Goal: Task Accomplishment & Management: Complete application form

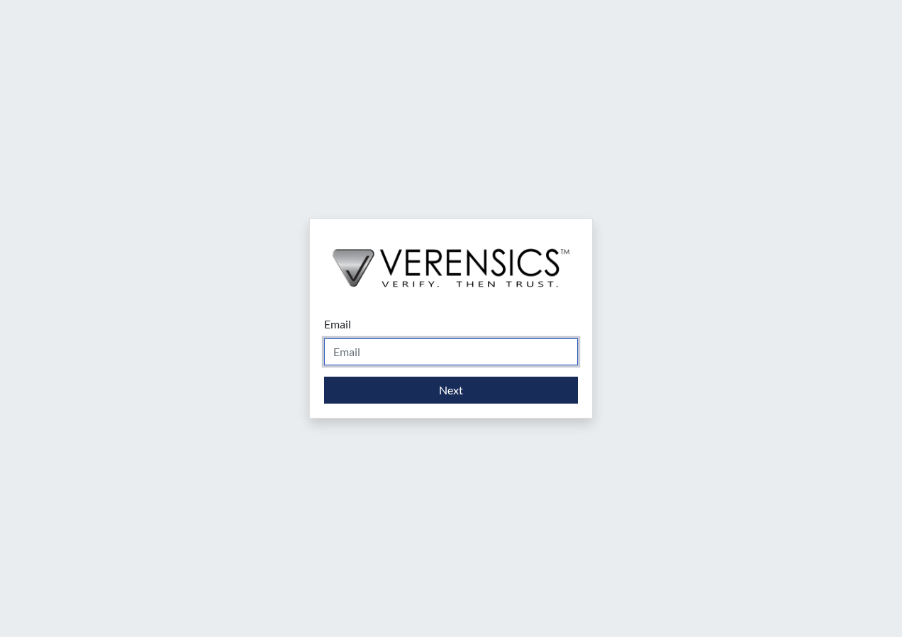
click at [457, 356] on input "Email" at bounding box center [451, 351] width 254 height 27
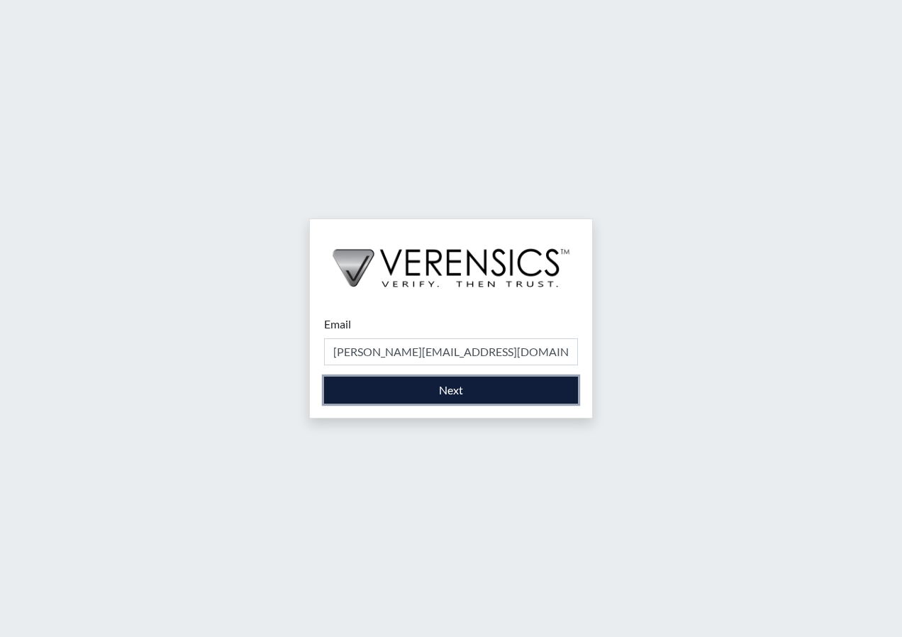
click at [423, 403] on button "Next" at bounding box center [451, 390] width 254 height 27
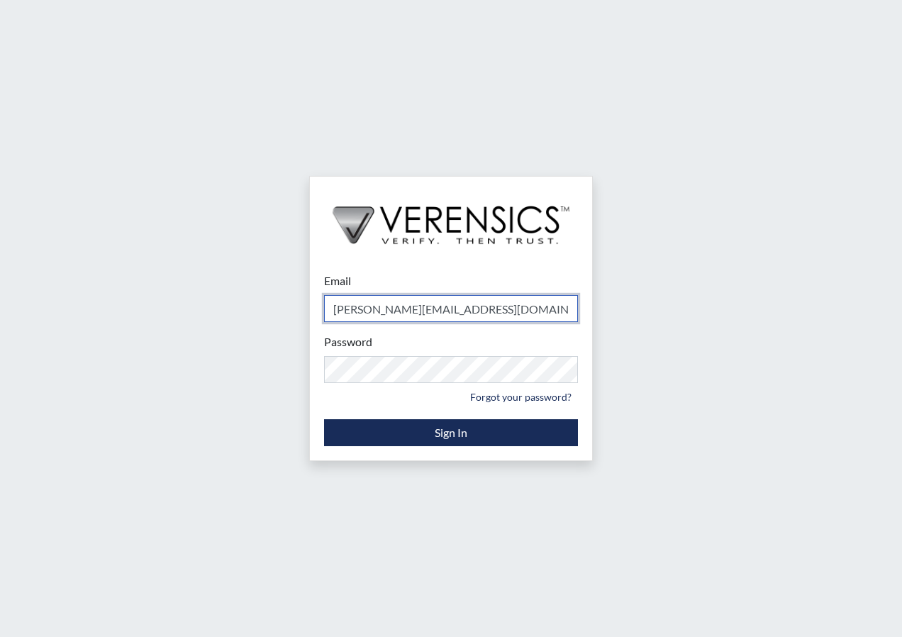
type input "[PERSON_NAME][EMAIL_ADDRESS][PERSON_NAME][DOMAIN_NAME]"
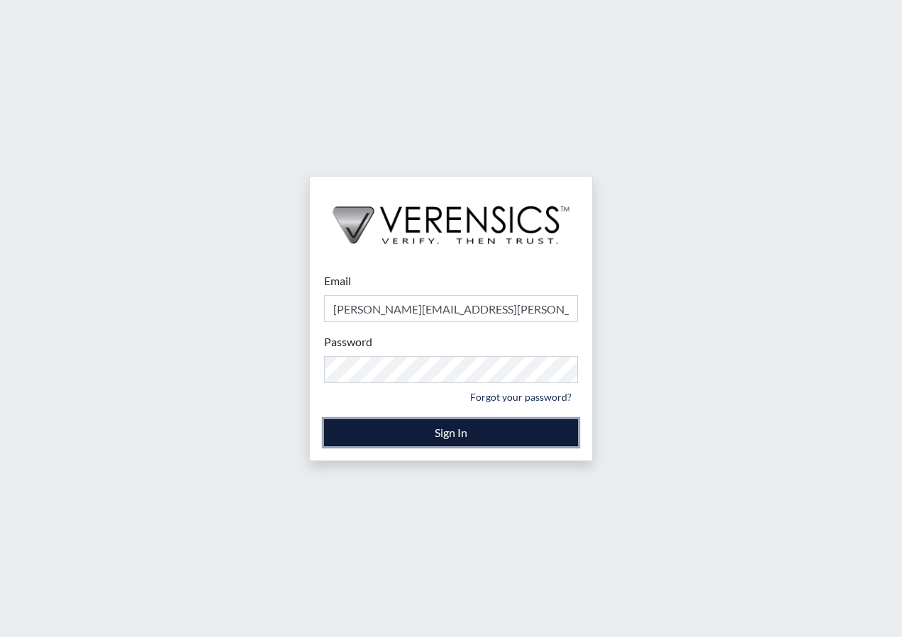
click at [405, 427] on button "Sign In" at bounding box center [451, 432] width 254 height 27
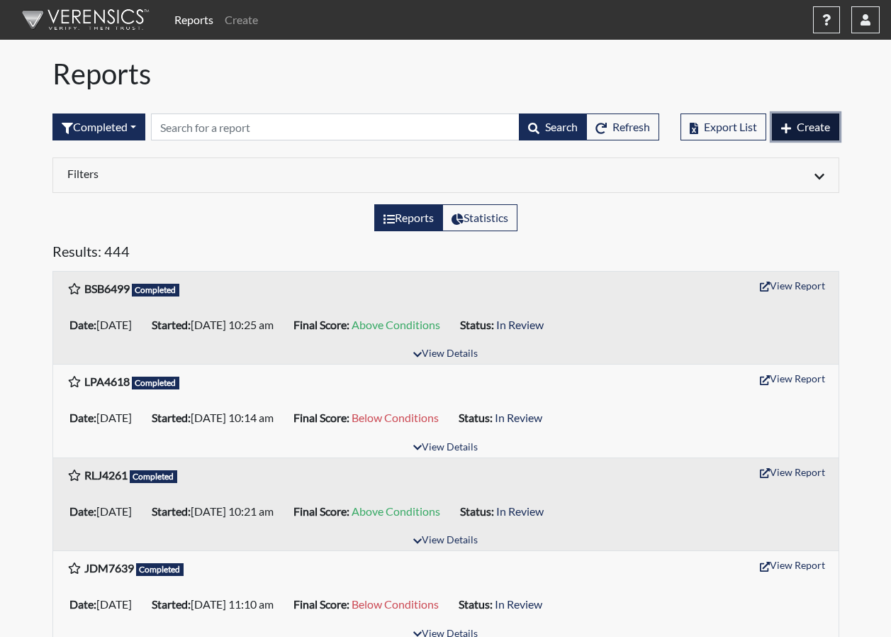
click at [831, 132] on button "Create" at bounding box center [805, 126] width 67 height 27
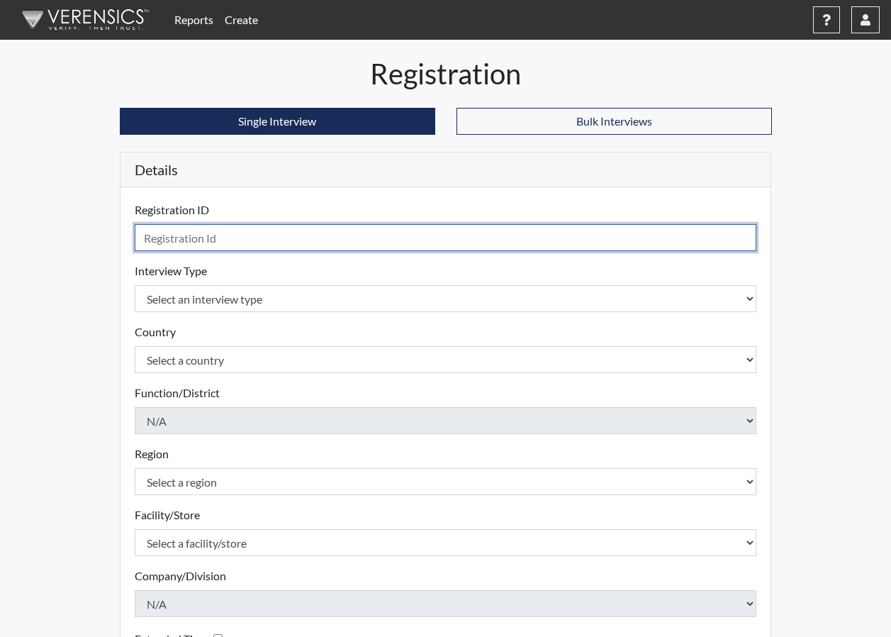
click at [413, 233] on input "text" at bounding box center [446, 237] width 623 height 27
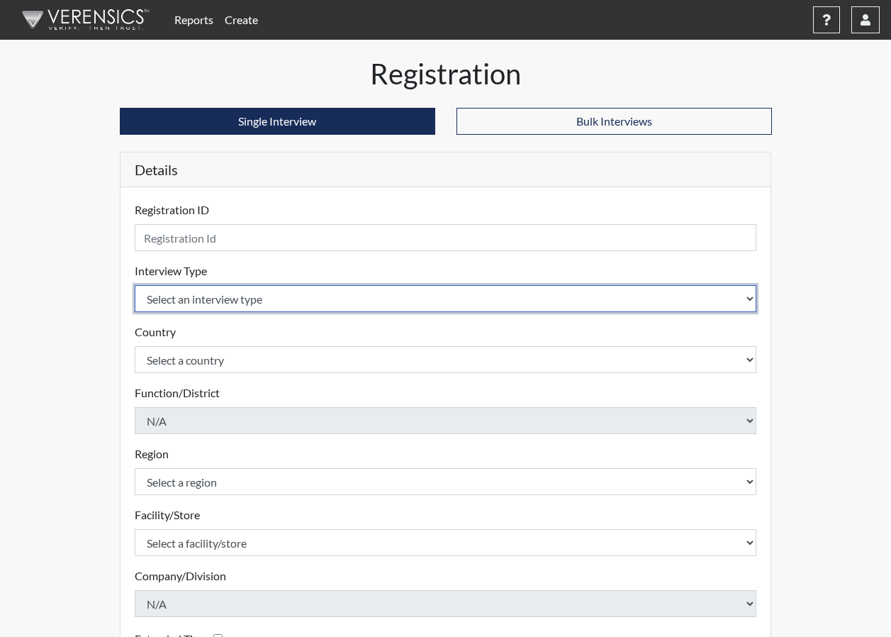
click at [257, 307] on select "Select an interview type Corrections Pre-Employment" at bounding box center [446, 298] width 623 height 27
select select "ff733e93-e1bf-11ea-9c9f-0eff0cf7eb8f"
click at [135, 285] on select "Select an interview type Corrections Pre-Employment" at bounding box center [446, 298] width 623 height 27
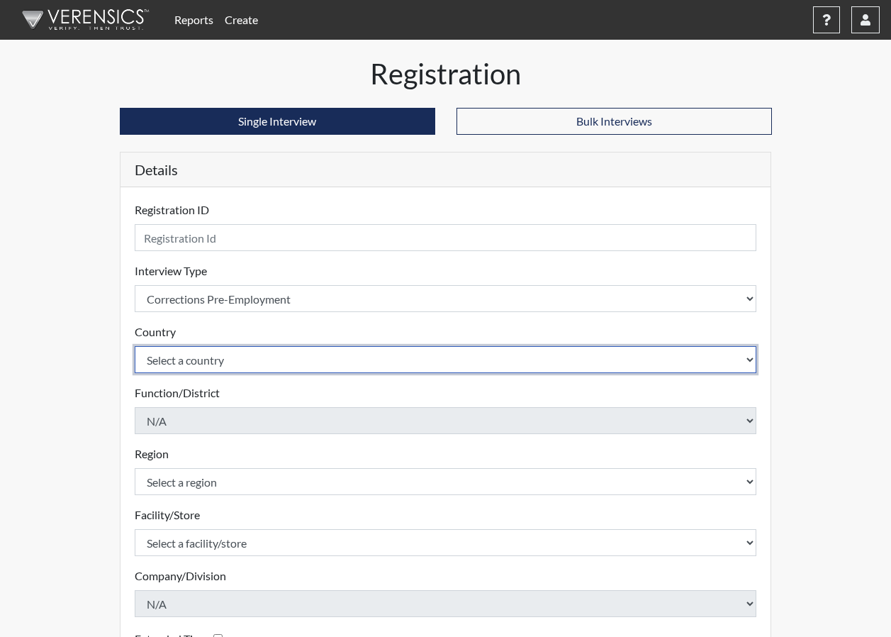
click at [255, 351] on select "Select a country [GEOGRAPHIC_DATA] [GEOGRAPHIC_DATA]" at bounding box center [446, 359] width 623 height 27
click at [259, 372] on select "Select a country [GEOGRAPHIC_DATA] [GEOGRAPHIC_DATA]" at bounding box center [446, 359] width 623 height 27
click at [186, 362] on select "Select a country [GEOGRAPHIC_DATA] [GEOGRAPHIC_DATA]" at bounding box center [446, 359] width 623 height 27
select select "united-states-of-[GEOGRAPHIC_DATA]"
click at [135, 346] on select "Select a country [GEOGRAPHIC_DATA] [GEOGRAPHIC_DATA]" at bounding box center [446, 359] width 623 height 27
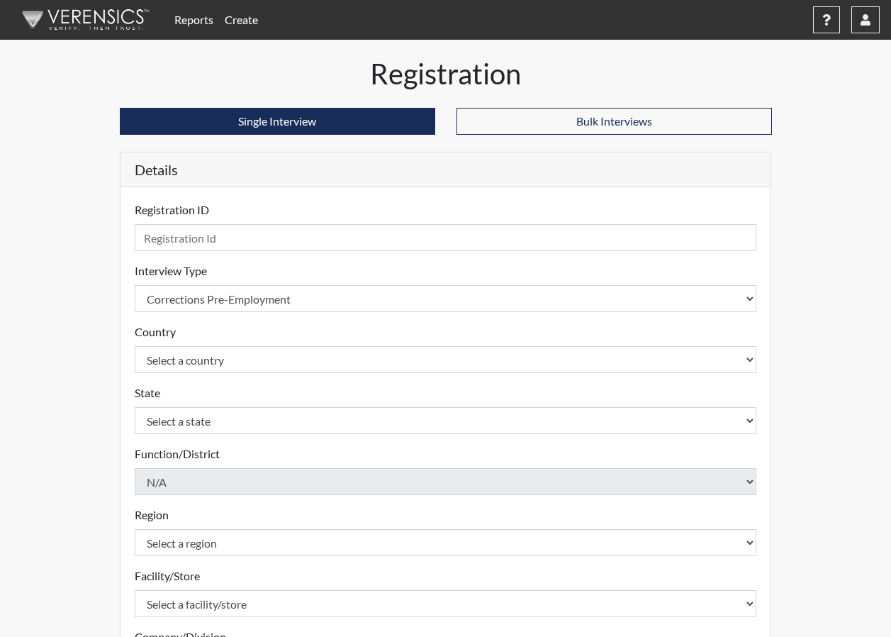
click at [113, 385] on div "Registration Single Interview Bulk Interviews Details Registration ID Please pr…" at bounding box center [446, 458] width 674 height 802
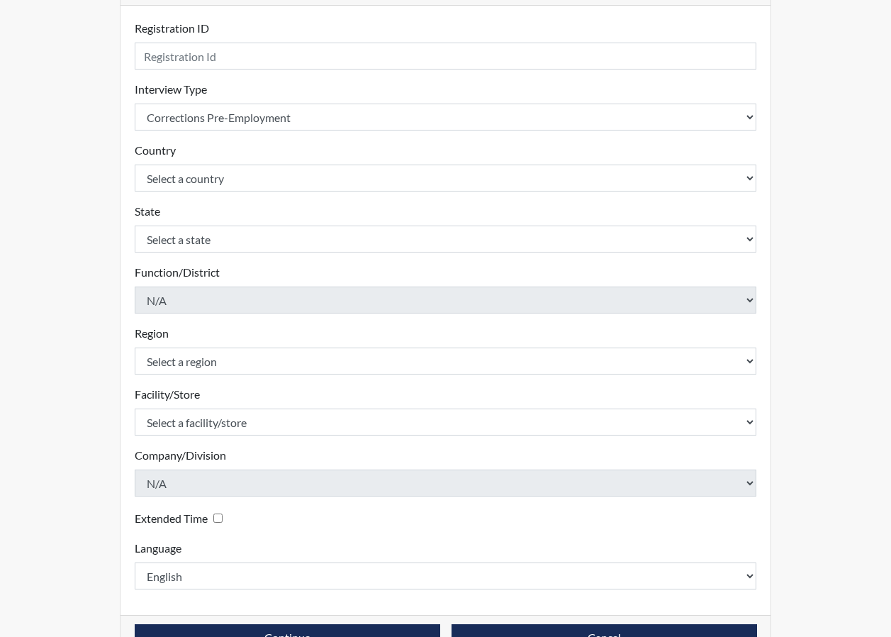
scroll to position [213, 0]
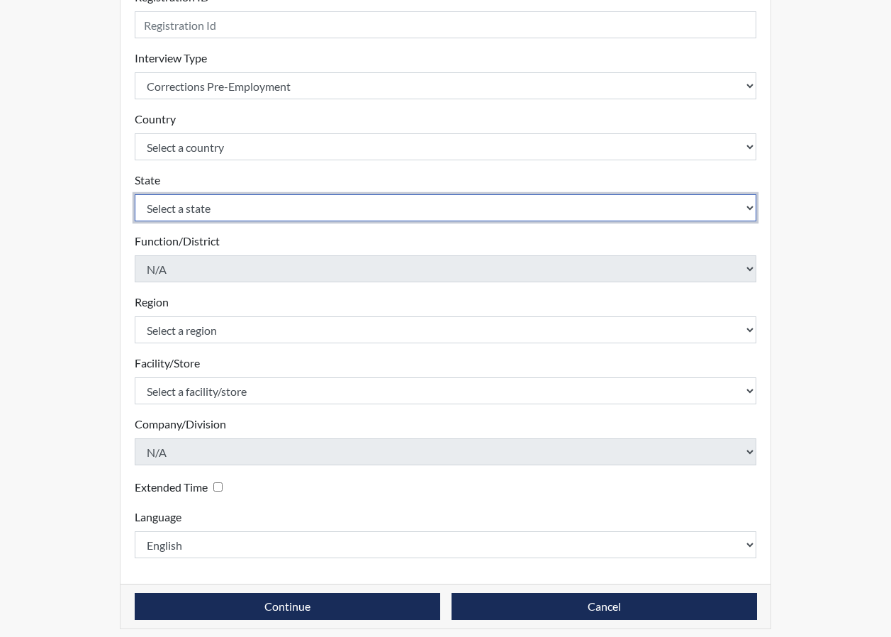
click at [245, 213] on select "Select a state [US_STATE] [US_STATE] [US_STATE] [US_STATE] [US_STATE] [US_STATE…" at bounding box center [446, 207] width 623 height 27
select select "GA"
click at [135, 194] on select "Select a state [US_STATE] [US_STATE] [US_STATE] [US_STATE] [US_STATE] [US_STATE…" at bounding box center [446, 207] width 623 height 27
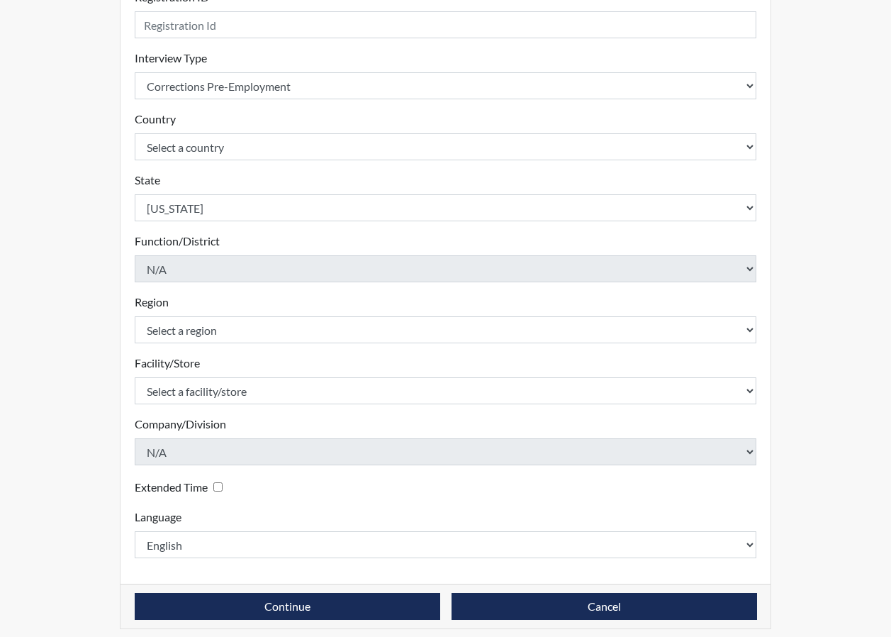
click at [106, 272] on div "Registration Single Interview Bulk Interviews Details Registration ID Please pr…" at bounding box center [446, 245] width 808 height 802
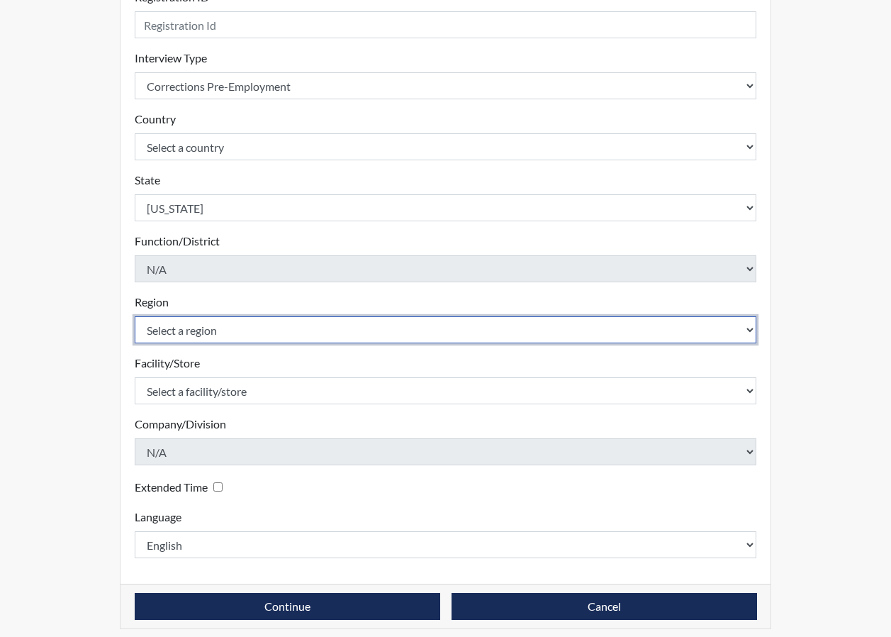
click at [170, 335] on select "Select a region [GEOGRAPHIC_DATA]" at bounding box center [446, 329] width 623 height 27
select select "8bdab1f8-09d2-48bf-ae6d-f2dae3084107"
click at [135, 316] on select "Select a region [GEOGRAPHIC_DATA]" at bounding box center [446, 329] width 623 height 27
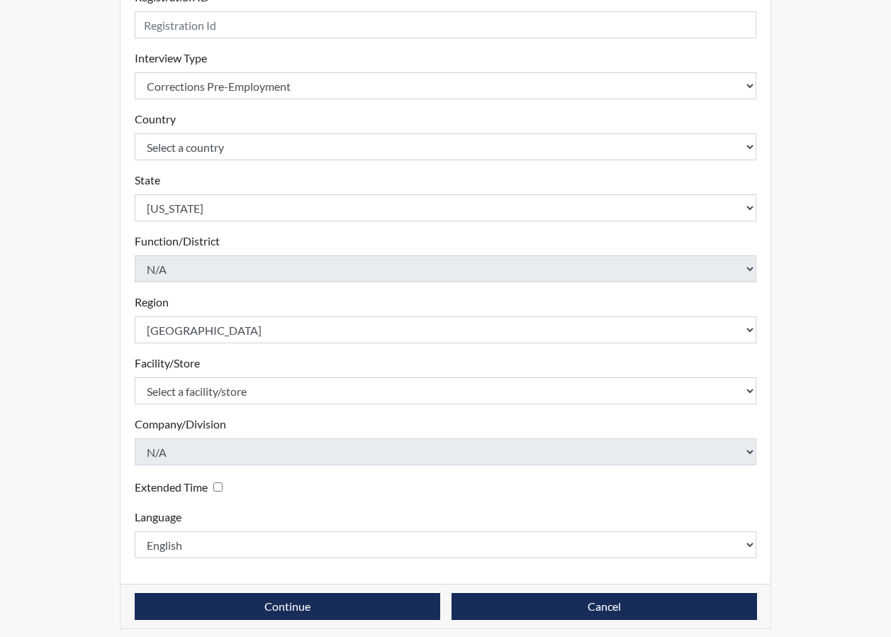
drag, startPoint x: 128, startPoint y: 367, endPoint x: 186, endPoint y: 375, distance: 58.8
click at [130, 367] on div "Registration ID Please provide a registration ID. Interview Type Select an inte…" at bounding box center [446, 278] width 651 height 609
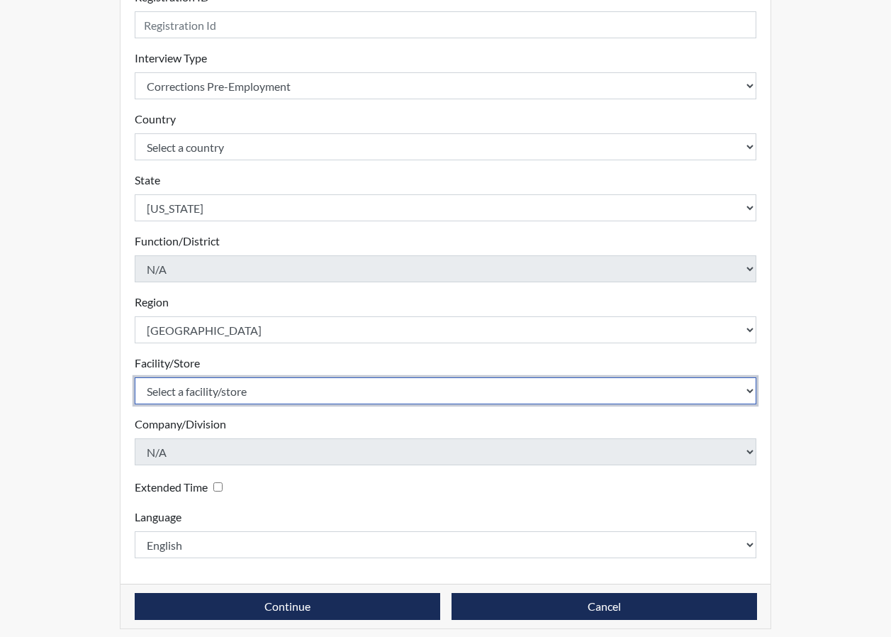
click at [192, 387] on select "Select a facility/store [PERSON_NAME]" at bounding box center [446, 390] width 623 height 27
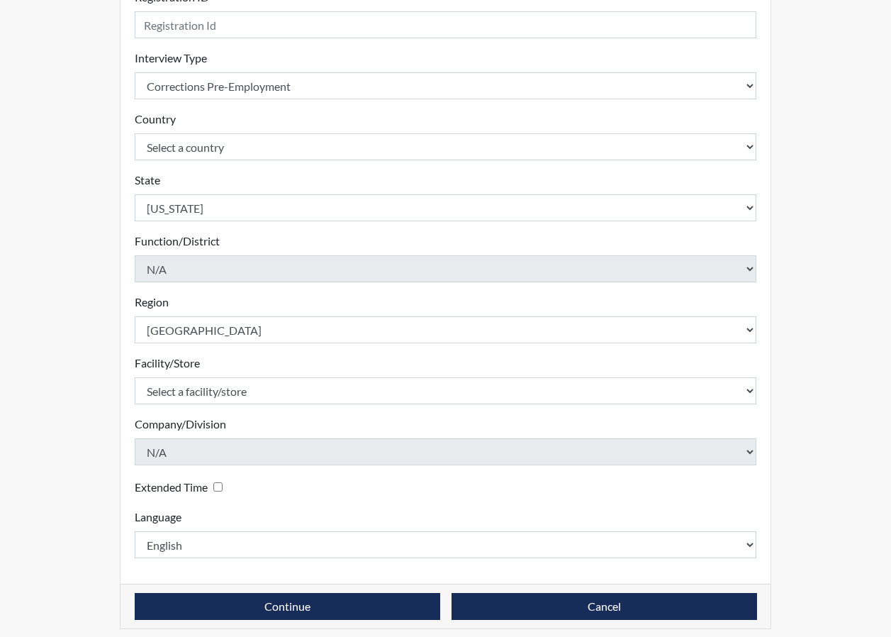
click at [228, 406] on form "Registration ID Please provide a registration ID. Interview Type Select an inte…" at bounding box center [446, 273] width 623 height 569
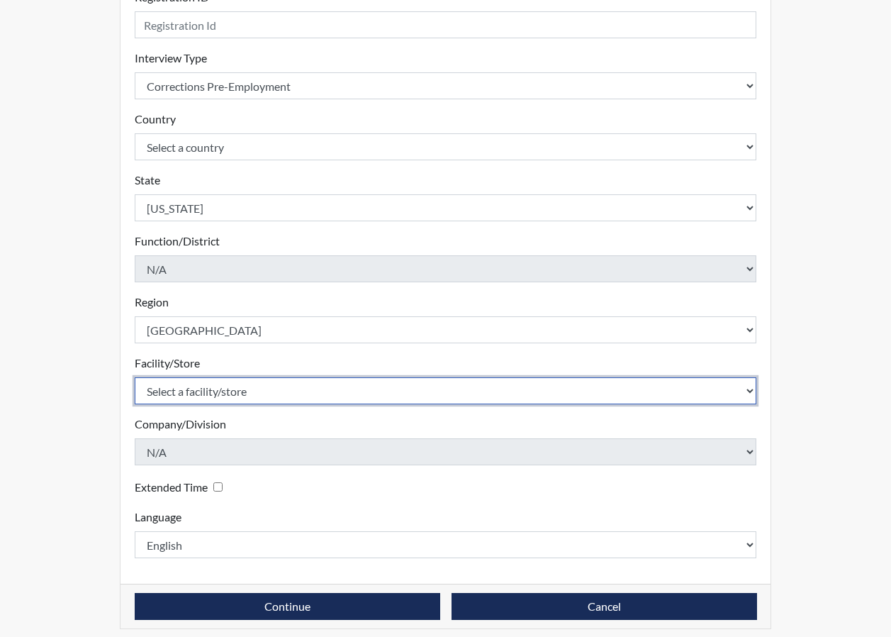
click at [248, 394] on select "Select a facility/store [PERSON_NAME]" at bounding box center [446, 390] width 623 height 27
select select "bcfceb28-1b88-452b-bb93-1e952c28694e"
click at [135, 377] on select "Select a facility/store [PERSON_NAME]" at bounding box center [446, 390] width 623 height 27
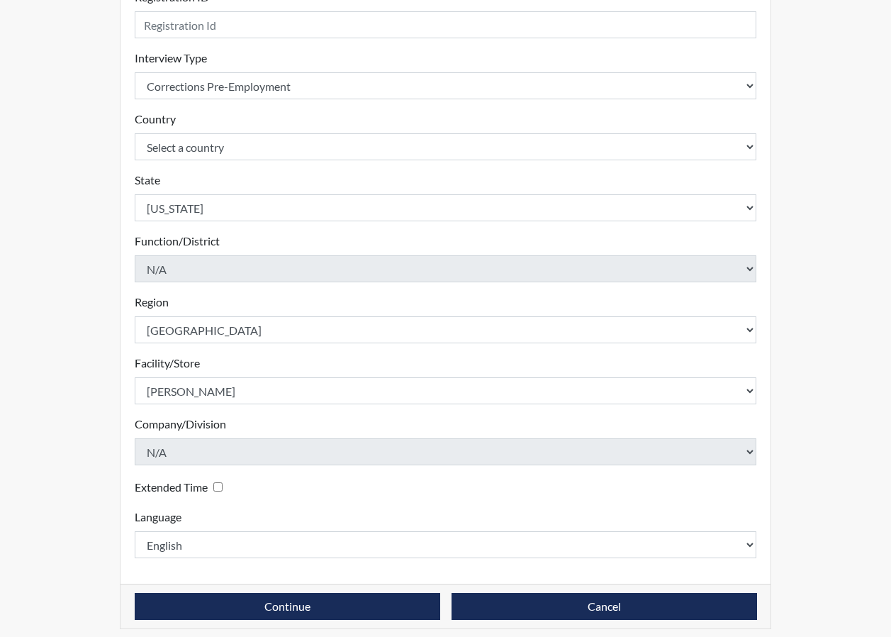
click at [84, 457] on div "Registration Single Interview Bulk Interviews Details Registration ID Please pr…" at bounding box center [446, 245] width 808 height 802
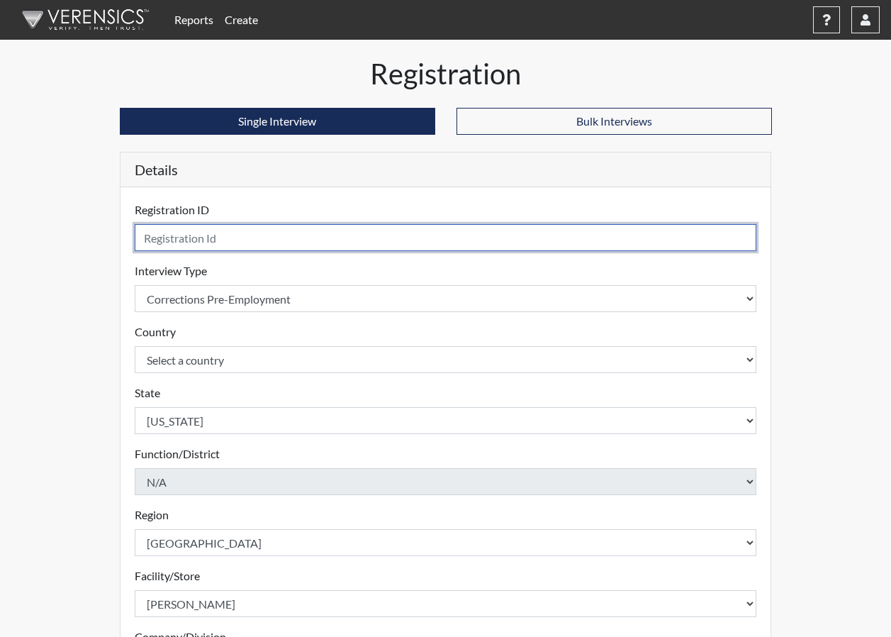
click at [269, 240] on input "text" at bounding box center [446, 237] width 623 height 27
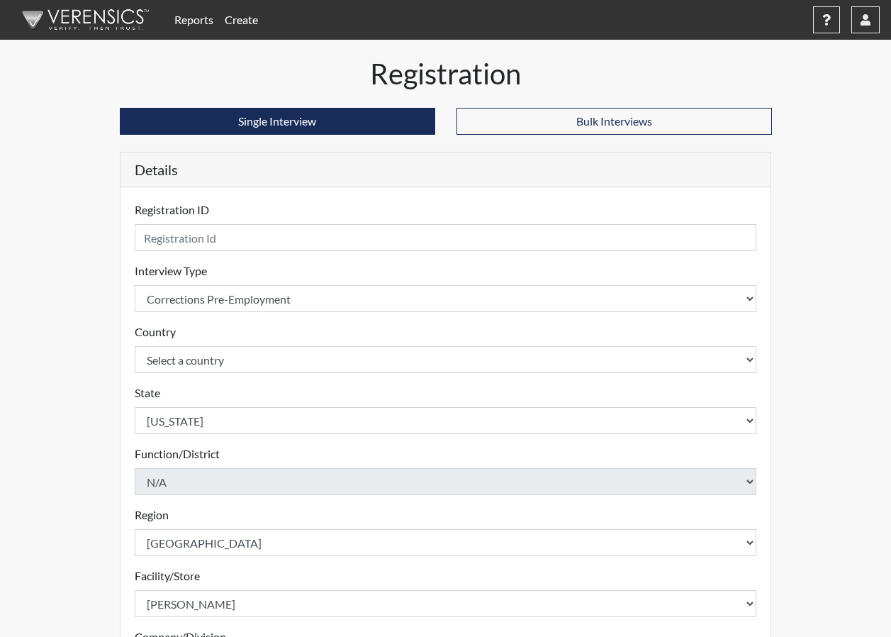
click at [374, 196] on div "Registration ID Please provide a registration ID. Interview Type Select an inte…" at bounding box center [446, 491] width 651 height 609
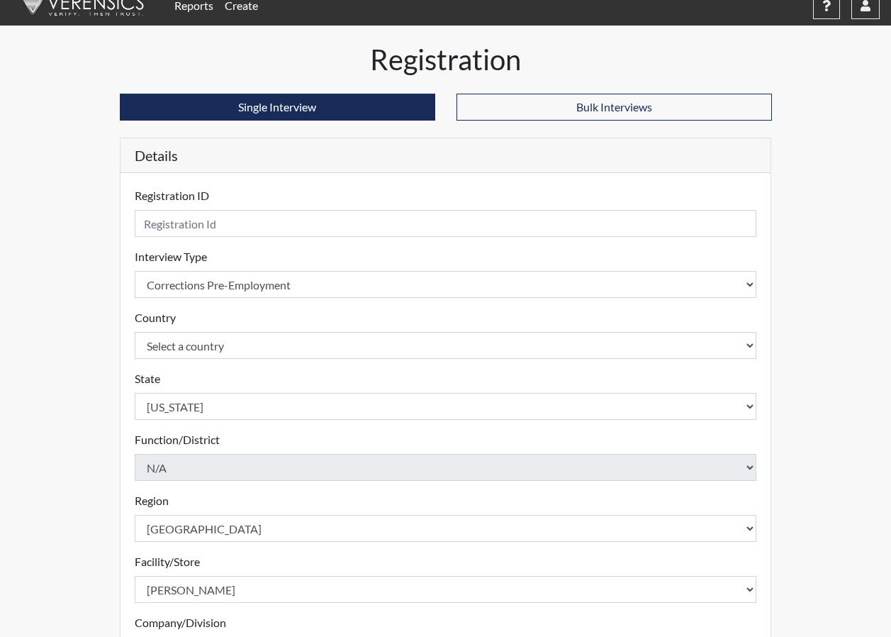
scroll to position [9, 0]
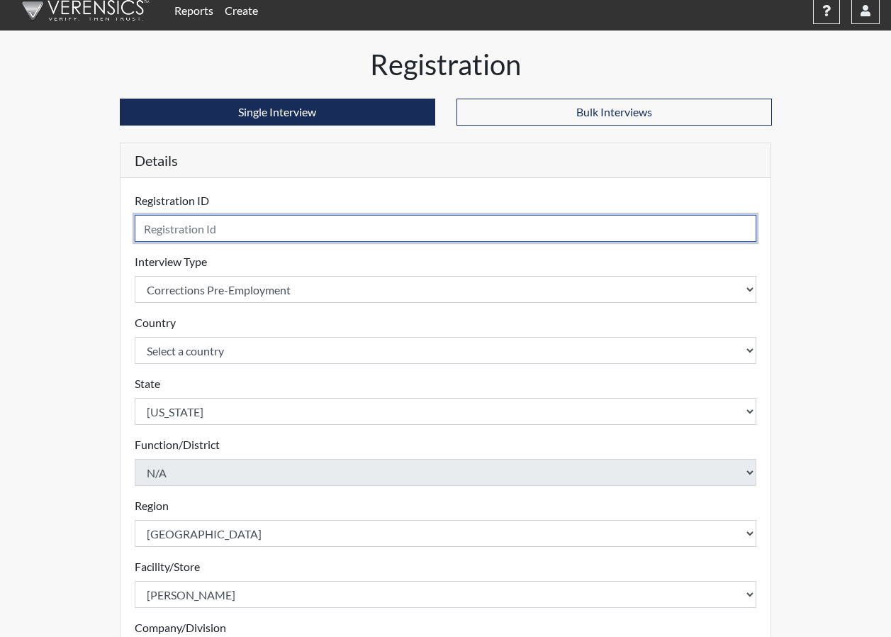
click at [277, 237] on input "text" at bounding box center [446, 228] width 623 height 27
type input "TJP0038"
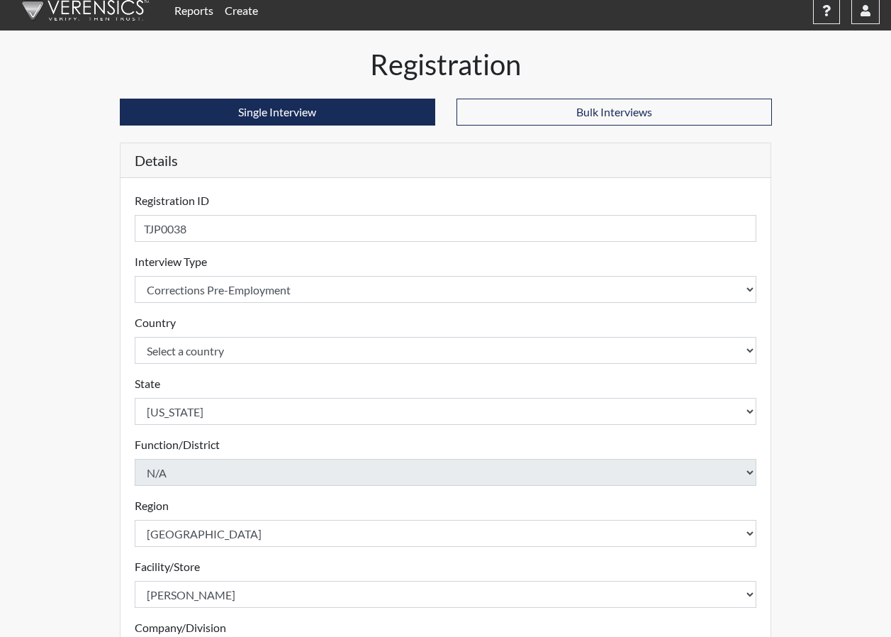
click at [74, 210] on div "Registration Single Interview Bulk Interviews Details Registration ID TJP0038 P…" at bounding box center [446, 449] width 808 height 802
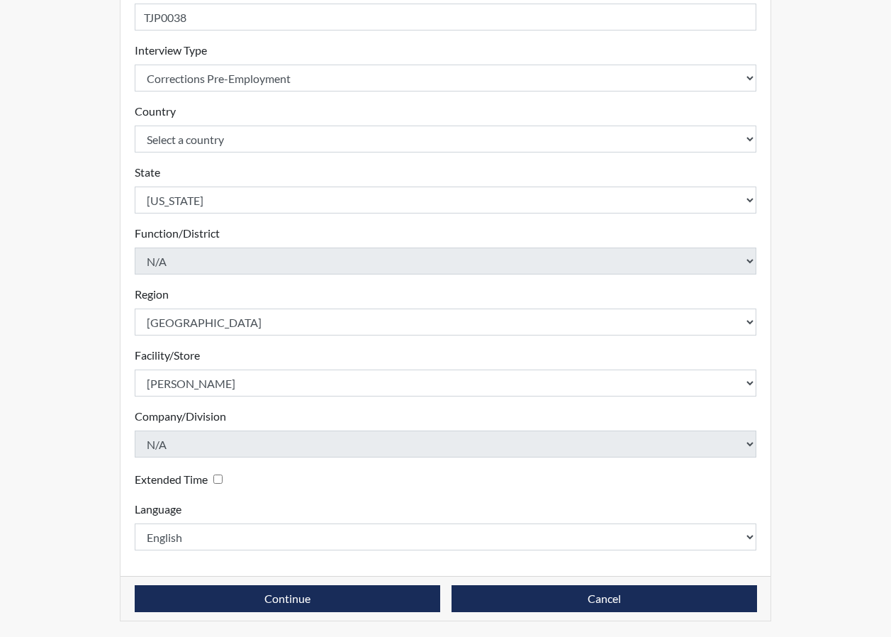
scroll to position [222, 0]
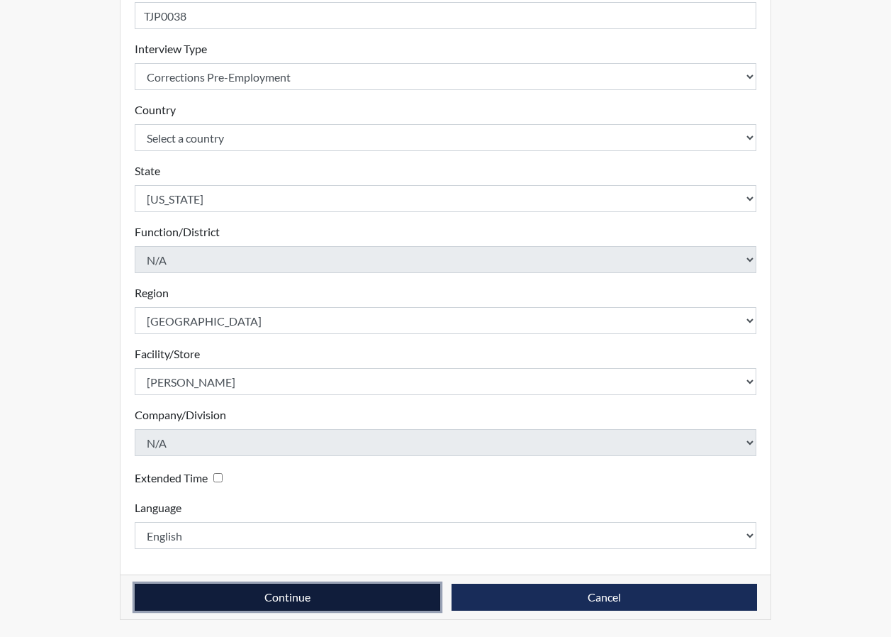
click at [381, 604] on button "Continue" at bounding box center [288, 597] width 306 height 27
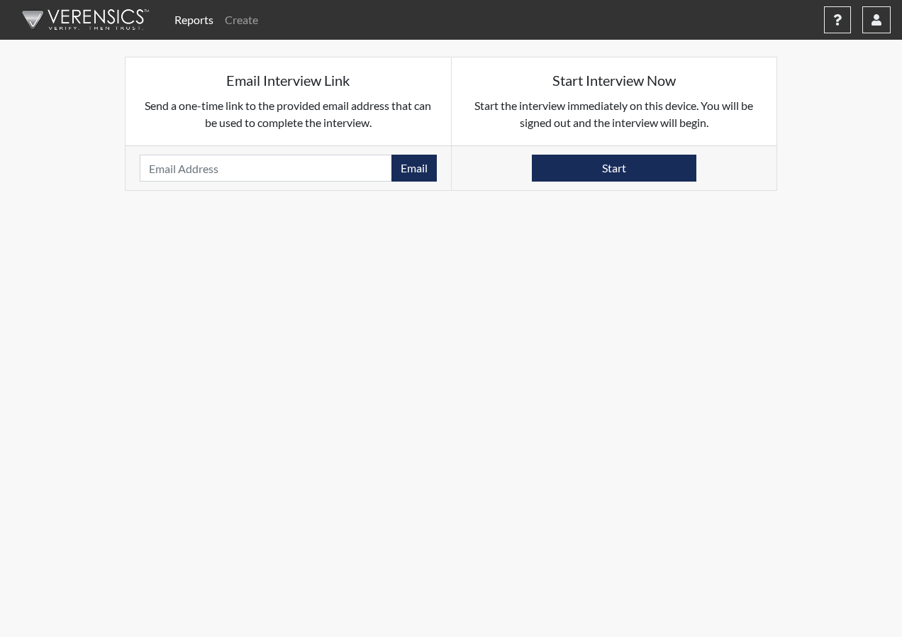
click at [607, 376] on body "Reports Create Help Center × Verensics Best Practices How to successfully use t…" at bounding box center [451, 318] width 902 height 637
click at [620, 377] on body "Reports Create Help Center × Verensics Best Practices How to successfully use t…" at bounding box center [451, 318] width 902 height 637
click at [535, 432] on body "Reports Create Help Center × Verensics Best Practices How to successfully use t…" at bounding box center [451, 318] width 902 height 637
click at [681, 167] on button "Start" at bounding box center [614, 168] width 165 height 27
